Goal: Check status: Check status

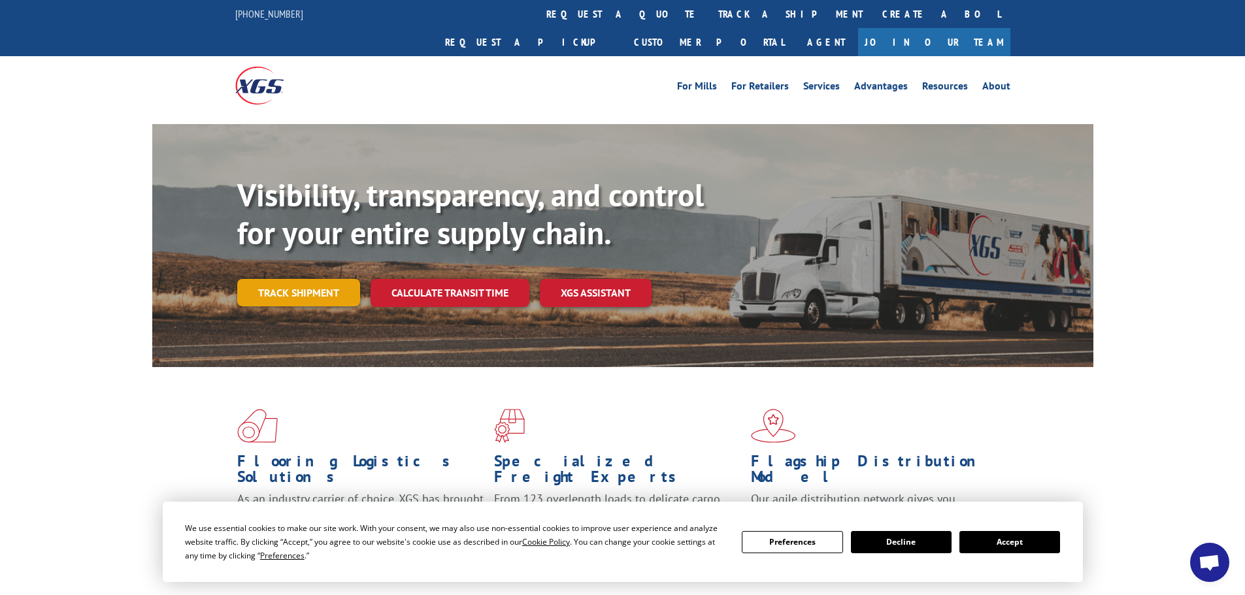
click at [286, 279] on link "Track shipment" at bounding box center [298, 292] width 123 height 27
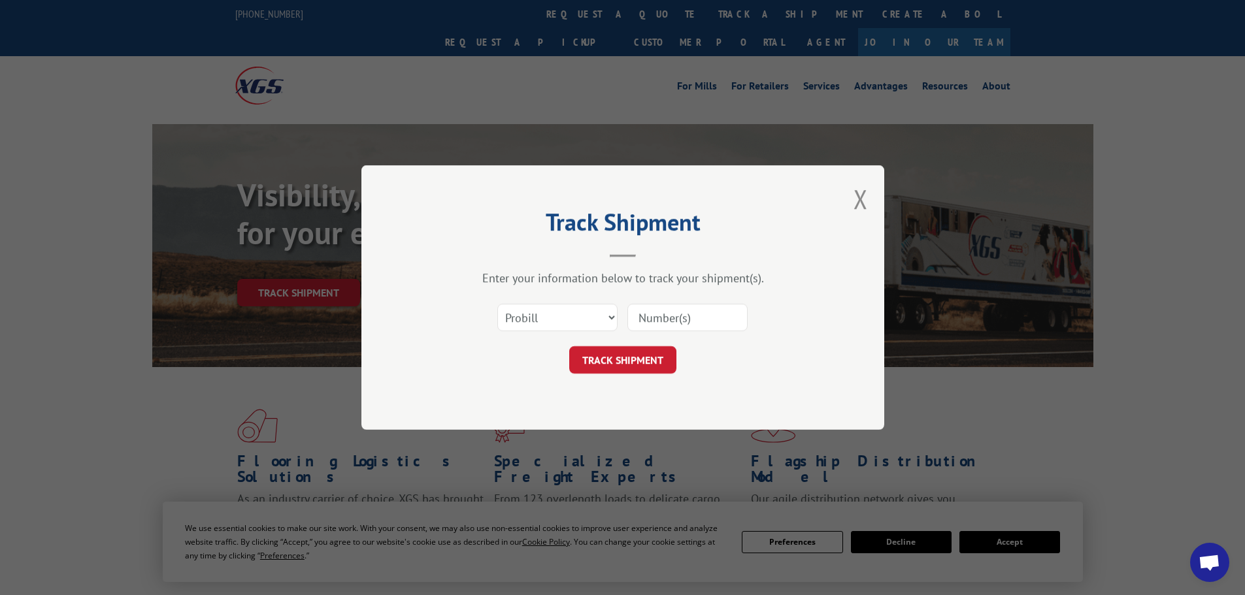
paste input "6021702"
type input "6021702"
click at [626, 355] on button "TRACK SHIPMENT" at bounding box center [622, 359] width 107 height 27
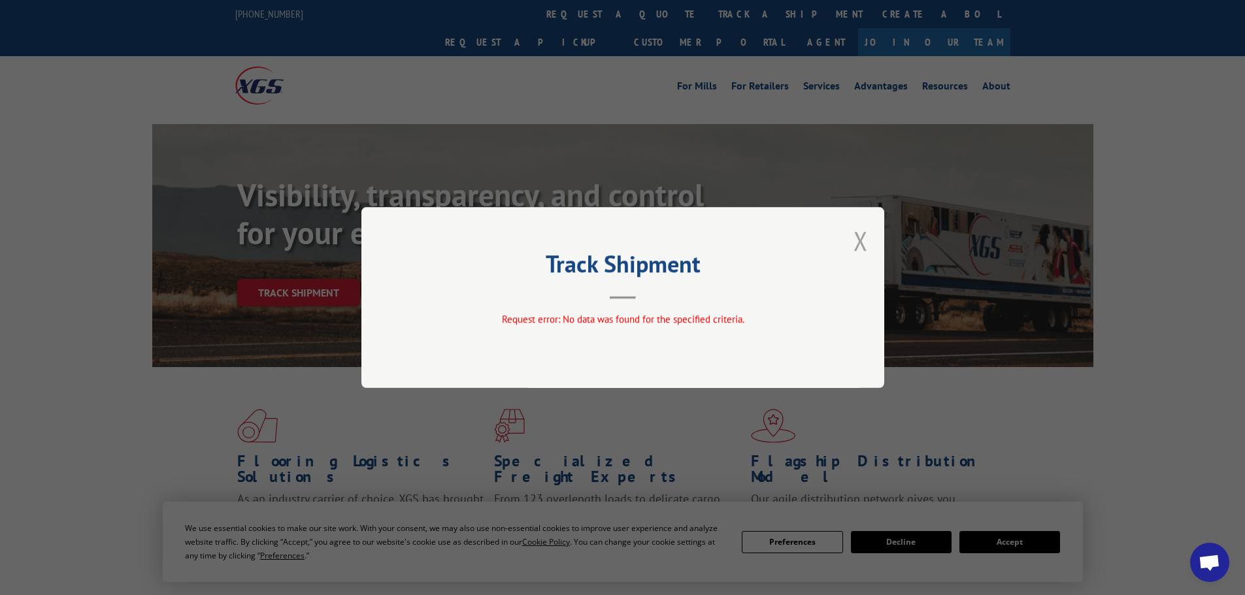
click at [864, 242] on button "Close modal" at bounding box center [860, 240] width 14 height 35
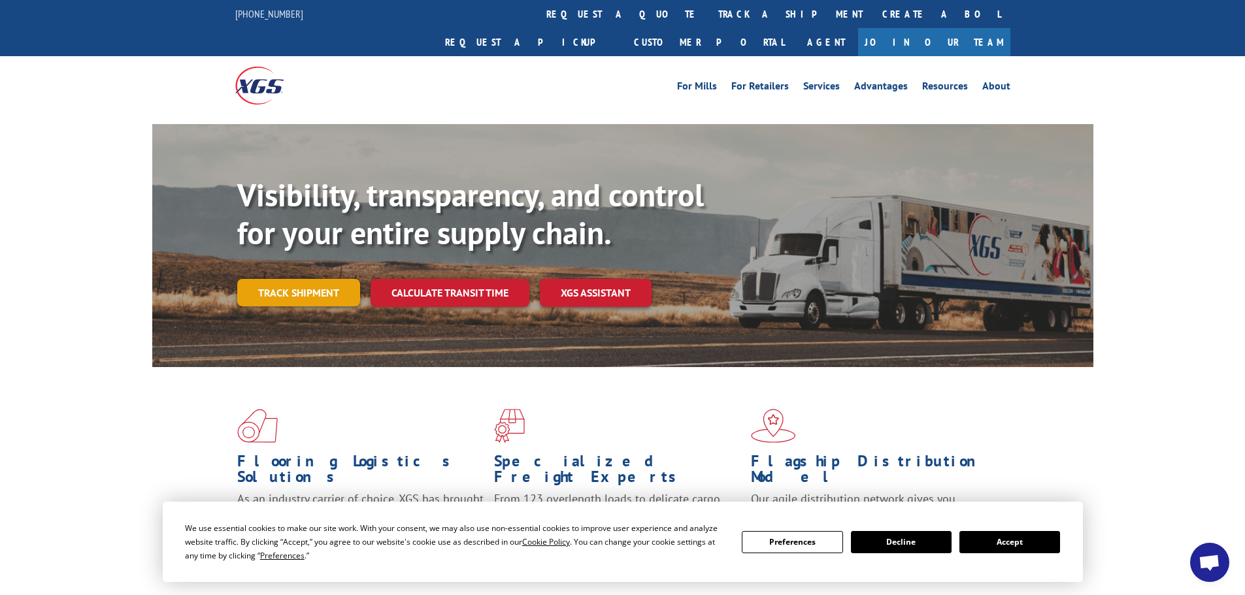
click at [275, 279] on link "Track shipment" at bounding box center [298, 292] width 123 height 27
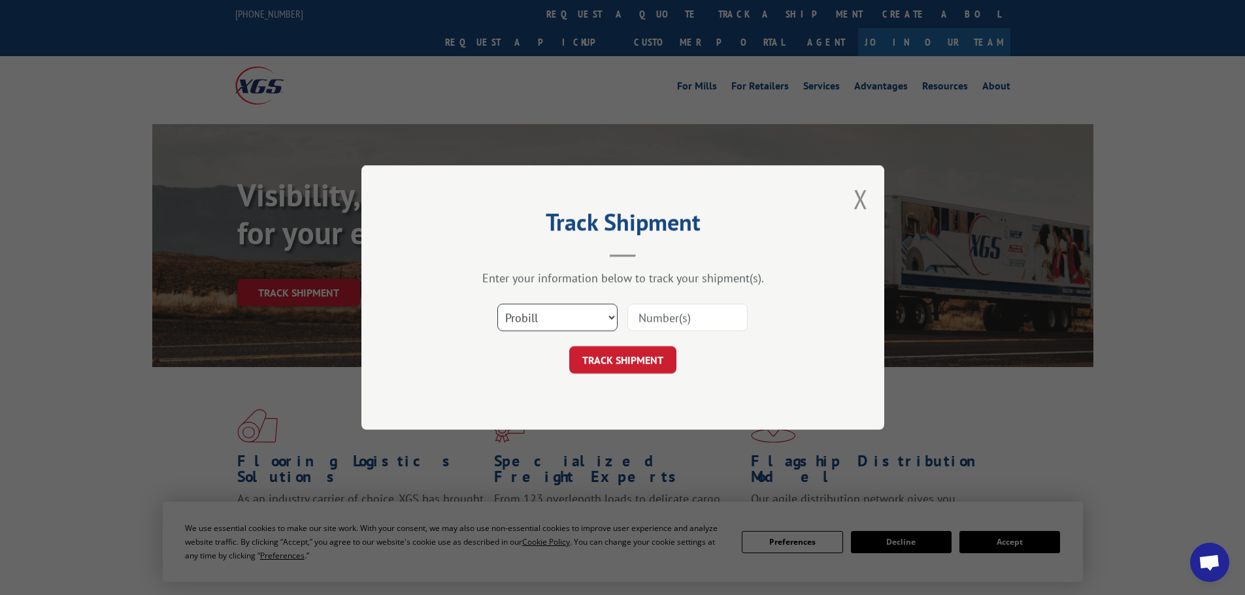
click at [576, 318] on select "Select category... Probill BOL PO" at bounding box center [557, 317] width 120 height 27
select select "bol"
click at [497, 304] on select "Select category... Probill BOL PO" at bounding box center [557, 317] width 120 height 27
paste input "6021702"
type input "6021702"
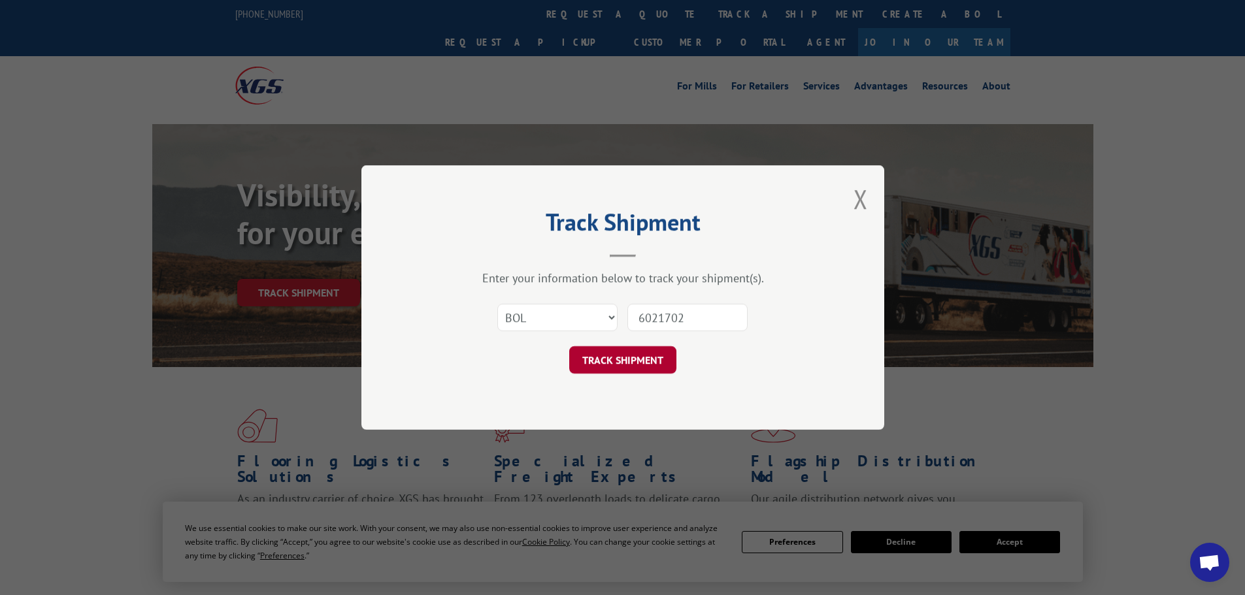
click at [631, 365] on button "TRACK SHIPMENT" at bounding box center [622, 359] width 107 height 27
